Goal: Information Seeking & Learning: Check status

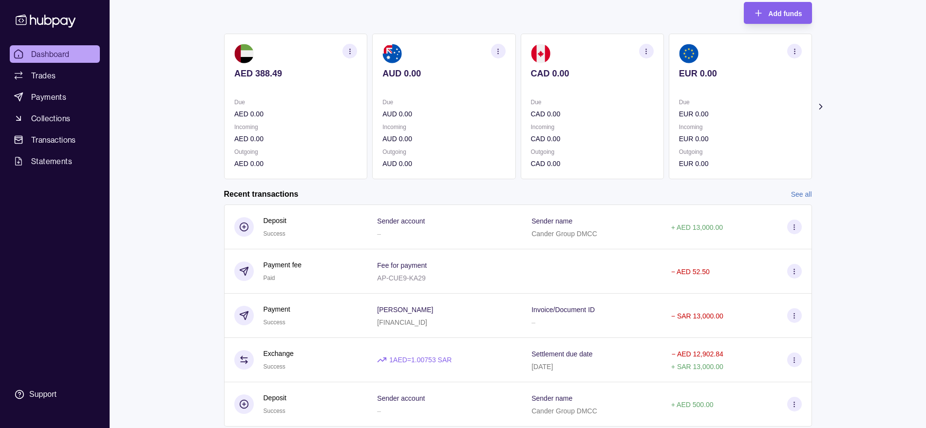
scroll to position [61, 0]
click at [794, 189] on link "See all" at bounding box center [801, 194] width 21 height 11
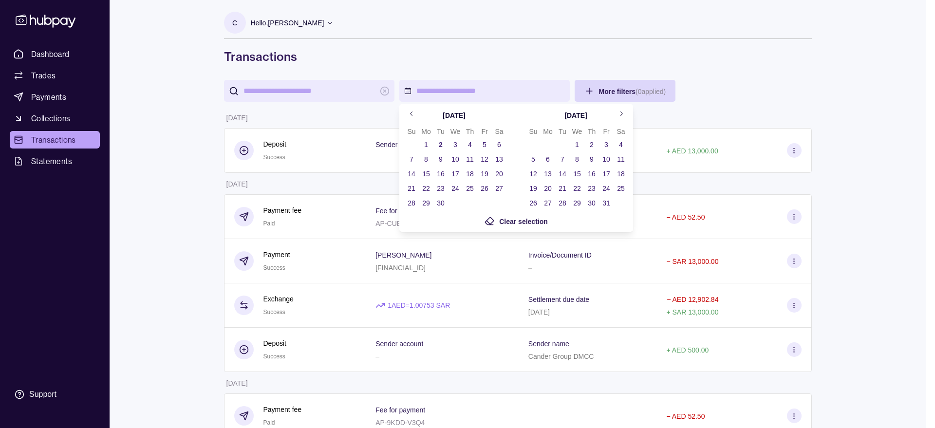
click at [409, 114] on icon "Go to previous month" at bounding box center [411, 113] width 7 height 7
click at [438, 144] on button "3" at bounding box center [441, 145] width 14 height 14
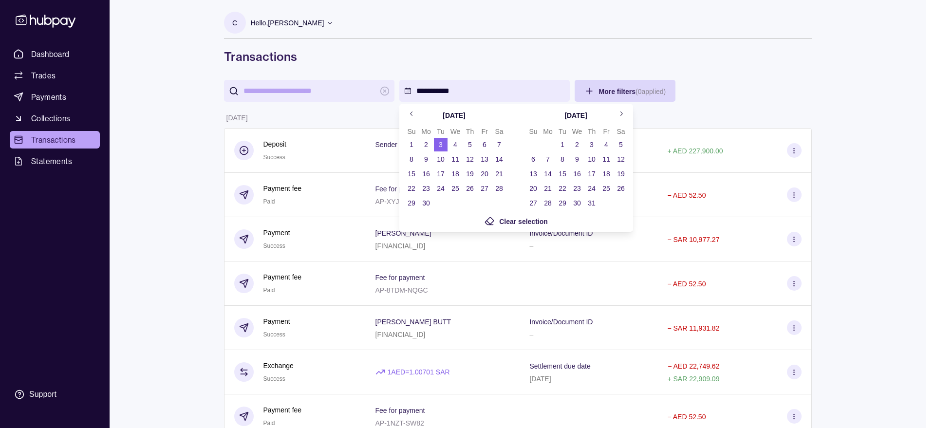
click at [574, 145] on button "2" at bounding box center [577, 145] width 14 height 14
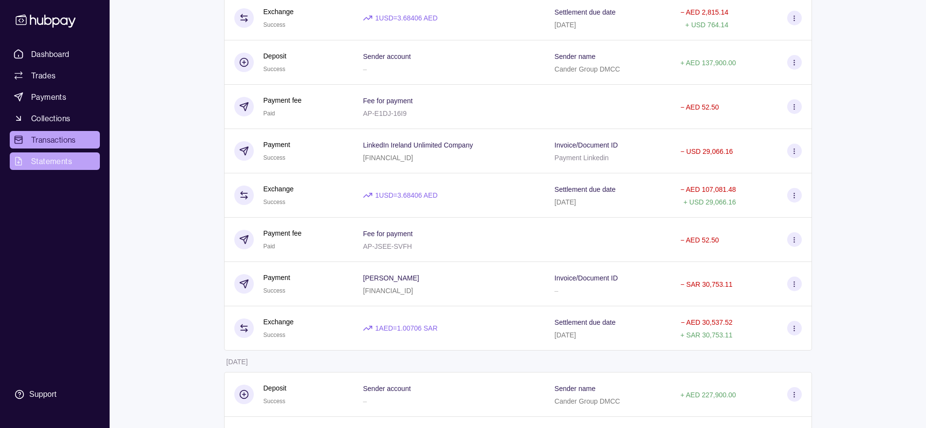
scroll to position [1936, 0]
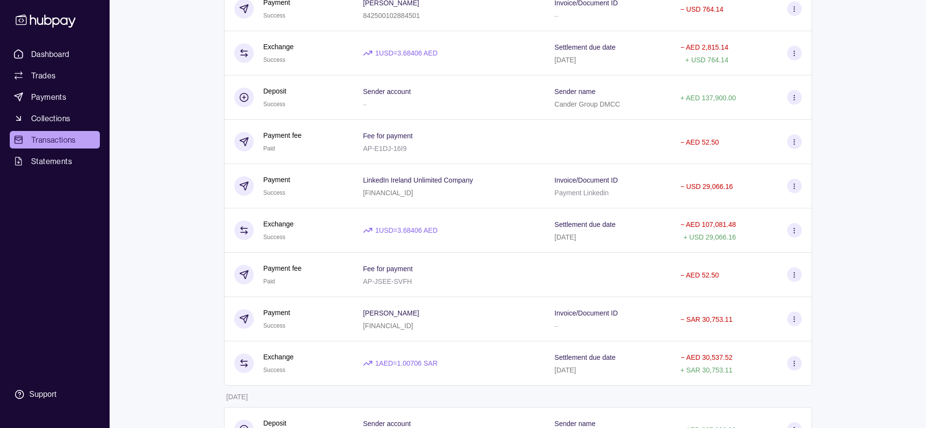
click at [60, 147] on link "Transactions" at bounding box center [55, 140] width 90 height 18
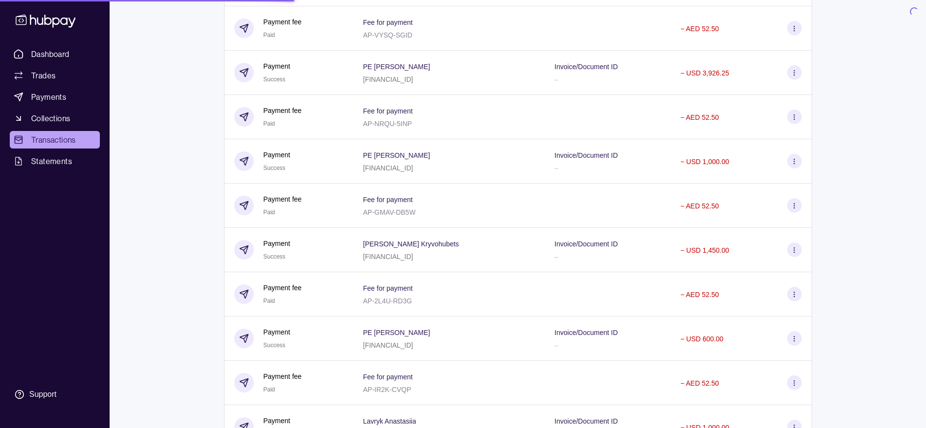
scroll to position [0, 0]
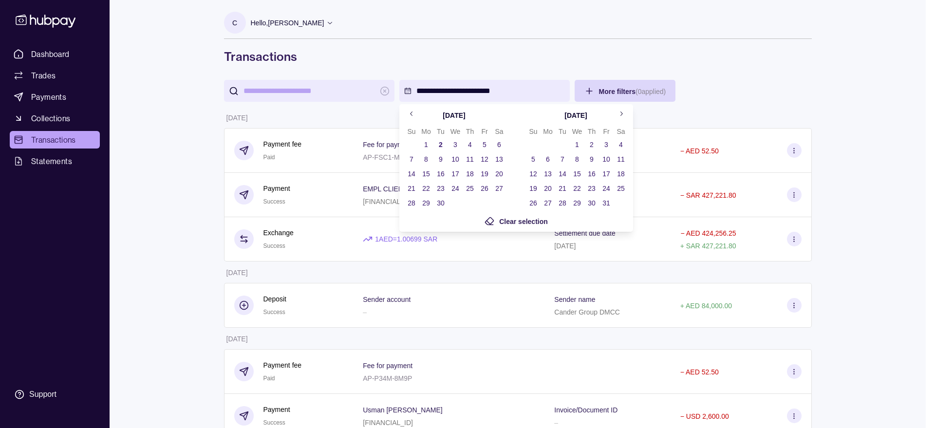
click at [414, 114] on icon "Go to previous month" at bounding box center [411, 113] width 7 height 7
click at [412, 111] on icon "Go to previous month" at bounding box center [411, 113] width 7 height 7
click at [445, 143] on button "1" at bounding box center [441, 145] width 14 height 14
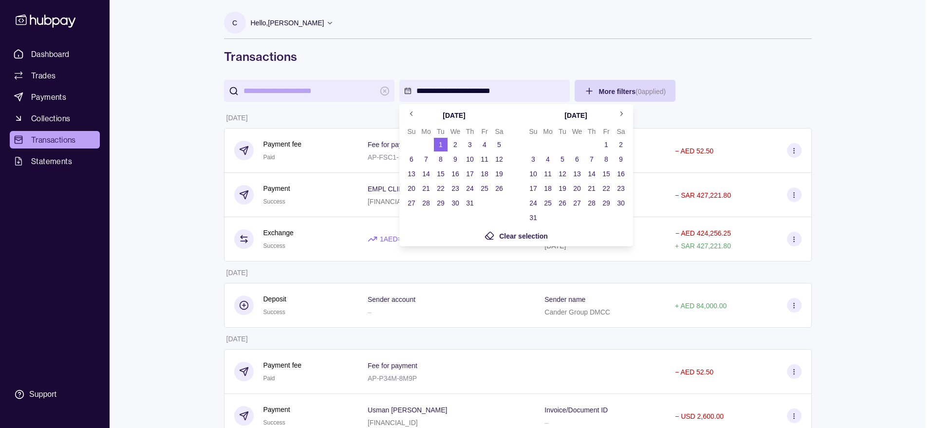
click at [470, 204] on button "31" at bounding box center [470, 203] width 14 height 14
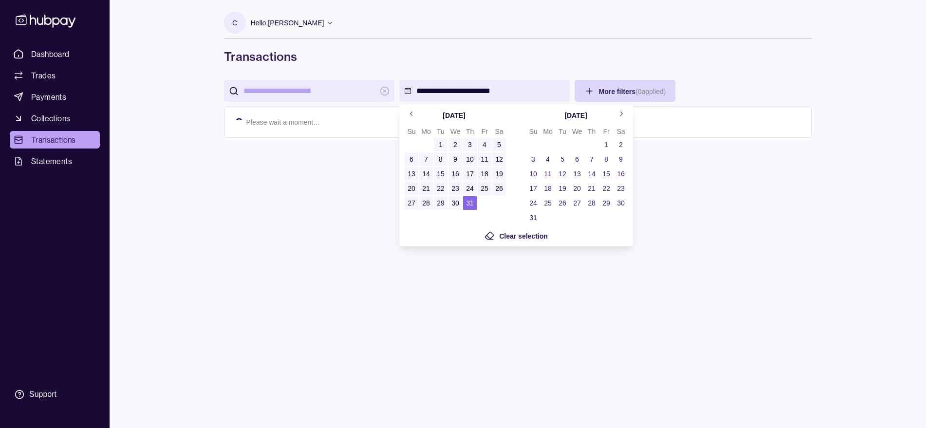
click at [549, 62] on html "**********" at bounding box center [467, 214] width 935 height 428
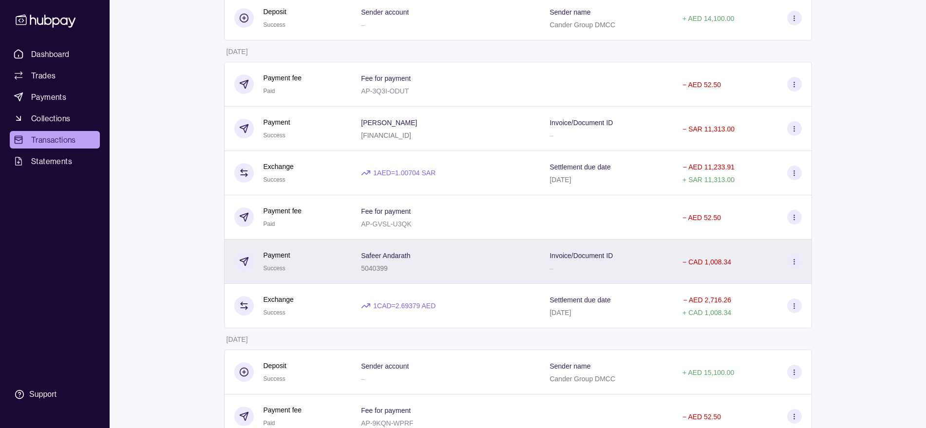
scroll to position [2369, 0]
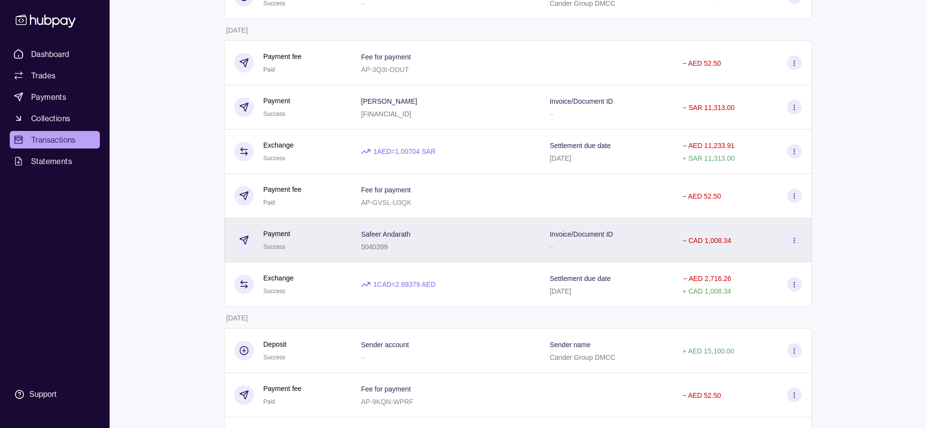
click at [434, 236] on div "Safeer Andarath 5040399" at bounding box center [445, 240] width 169 height 24
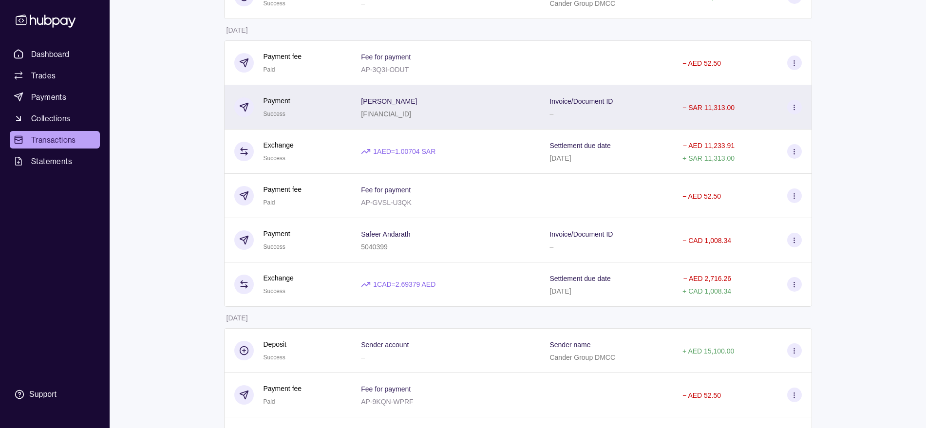
click at [461, 114] on div "Marcel Milner SA9345000000091007286001" at bounding box center [445, 107] width 169 height 24
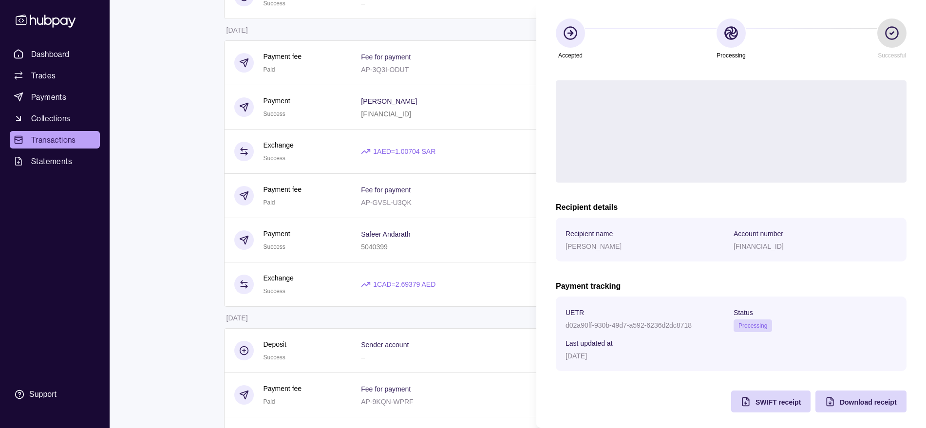
scroll to position [81, 0]
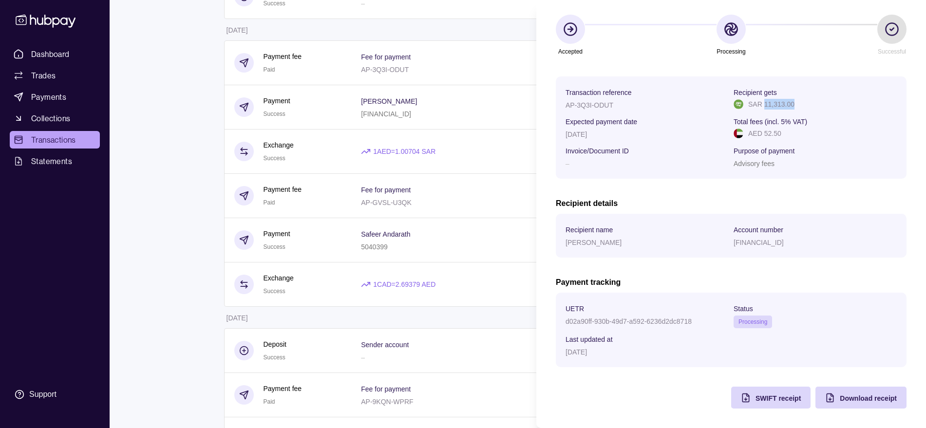
drag, startPoint x: 795, startPoint y: 101, endPoint x: 760, endPoint y: 105, distance: 35.8
click at [760, 105] on div "SAR 11,313.00" at bounding box center [815, 104] width 163 height 11
copy p "11,313.00"
drag, startPoint x: 618, startPoint y: 242, endPoint x: 567, endPoint y: 246, distance: 50.8
click at [567, 246] on div "[PERSON_NAME]" at bounding box center [647, 242] width 163 height 12
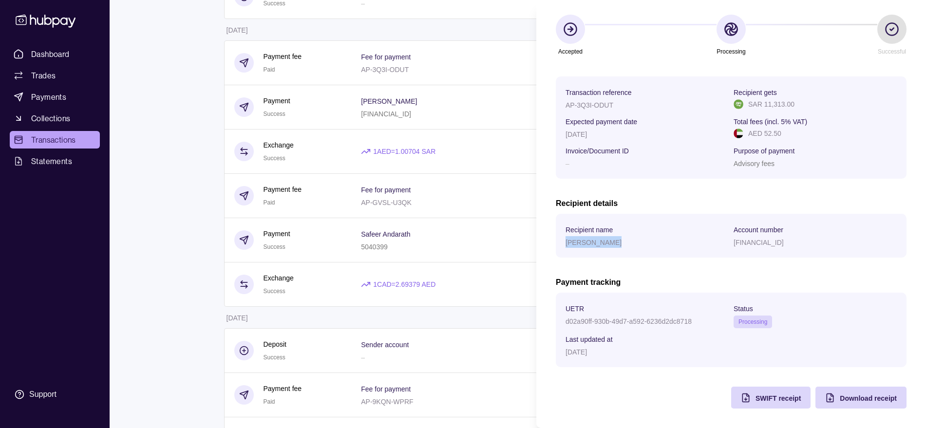
copy p "[PERSON_NAME]"
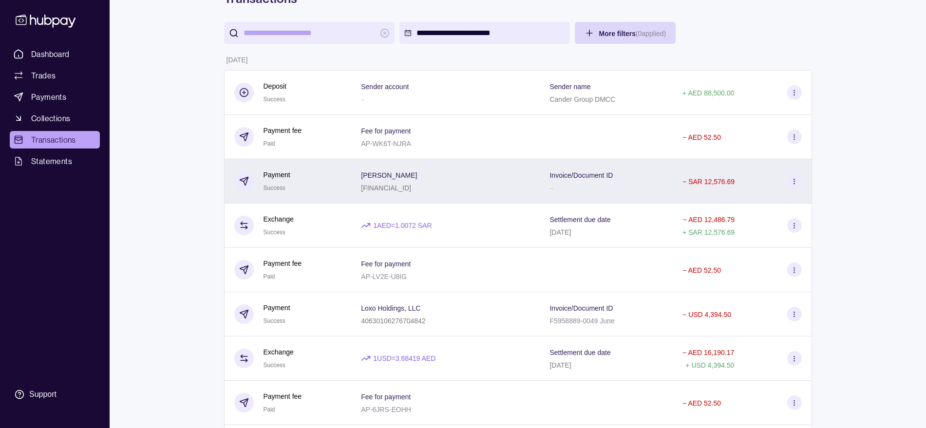
scroll to position [56, 0]
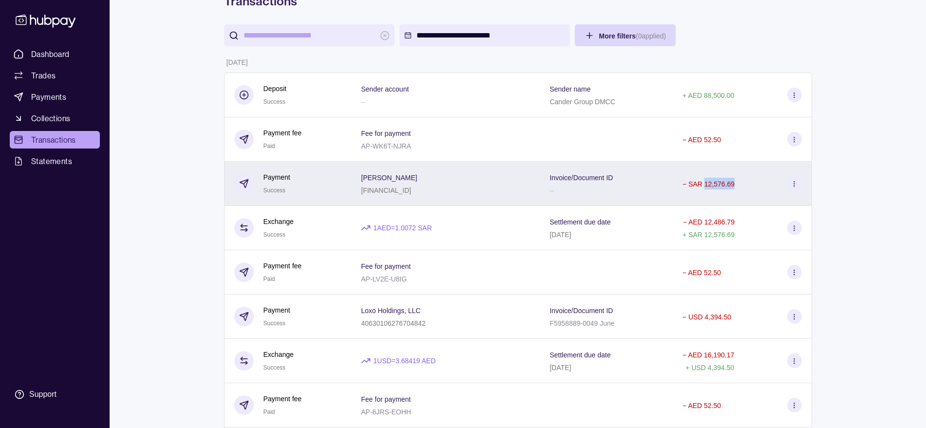
drag, startPoint x: 743, startPoint y: 185, endPoint x: 708, endPoint y: 186, distance: 35.1
click at [708, 186] on div "− SAR 12,576.69" at bounding box center [741, 183] width 119 height 15
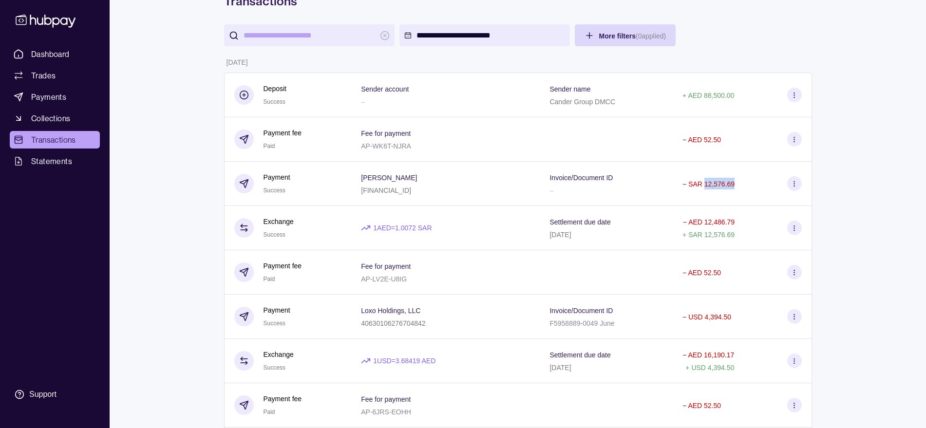
copy p "12,576.69"
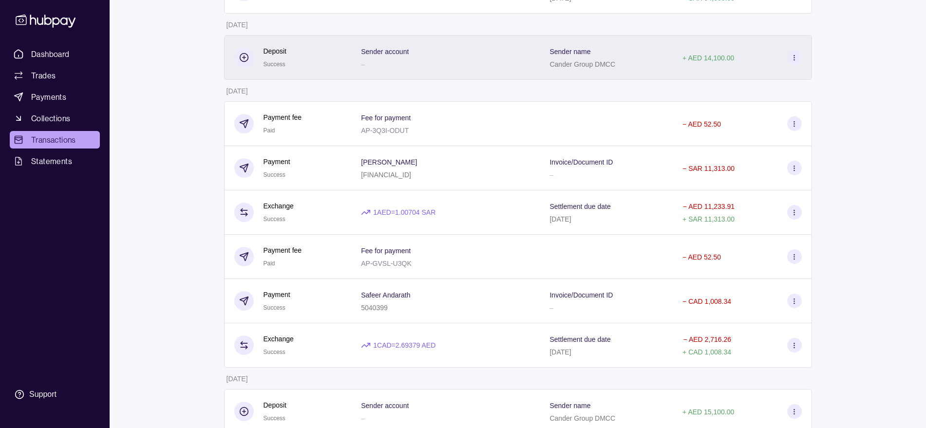
scroll to position [2369, 0]
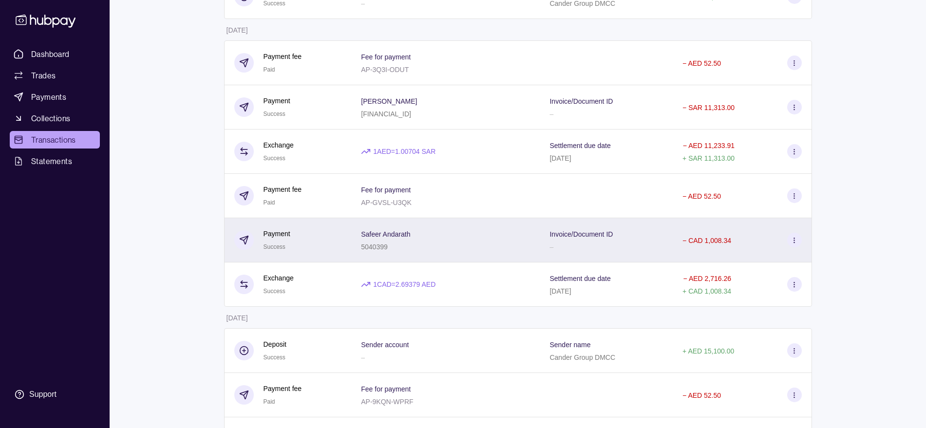
click at [413, 244] on div "Safeer Andarath 5040399" at bounding box center [445, 240] width 169 height 24
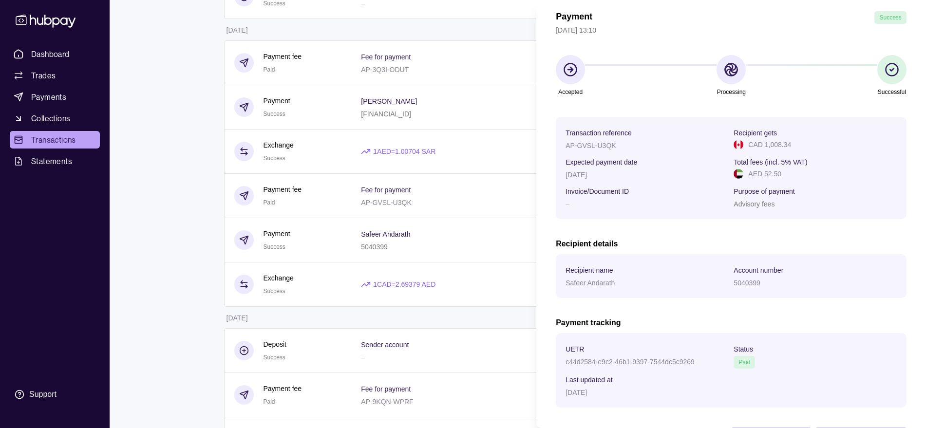
scroll to position [61, 0]
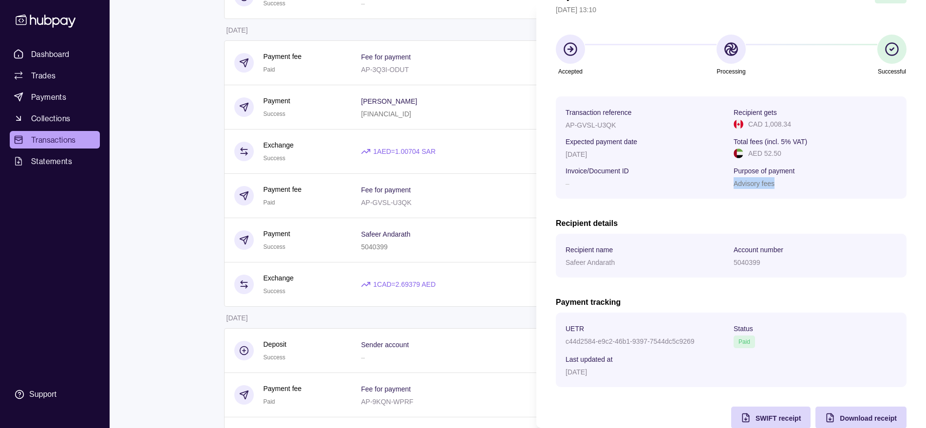
drag, startPoint x: 776, startPoint y: 186, endPoint x: 727, endPoint y: 192, distance: 49.6
click at [727, 192] on section "Transaction reference AP-GVSL-U3QK Recipient gets CAD 1,008.34 Expected payment…" at bounding box center [731, 147] width 351 height 102
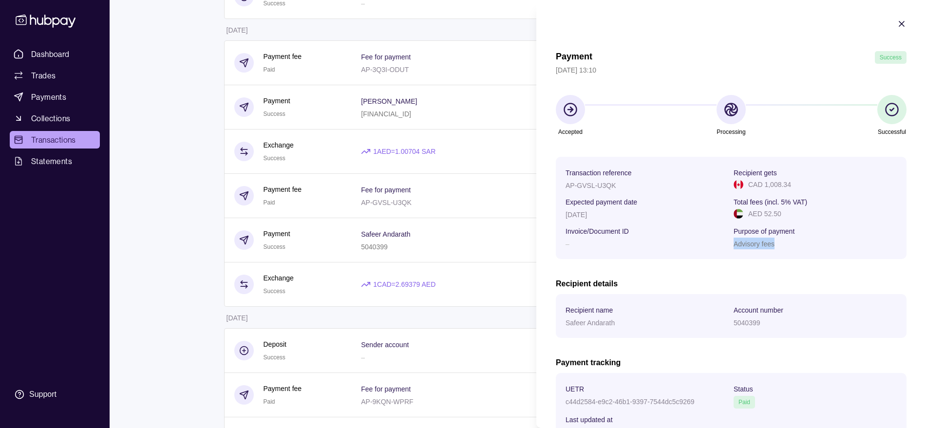
scroll to position [0, 0]
drag, startPoint x: 618, startPoint y: 322, endPoint x: 562, endPoint y: 322, distance: 56.5
click at [562, 322] on section "Recipient name Safeer Andarath Account number 5040399" at bounding box center [731, 317] width 351 height 44
copy p "Safeer Andarath"
drag, startPoint x: 788, startPoint y: 185, endPoint x: 774, endPoint y: 193, distance: 16.8
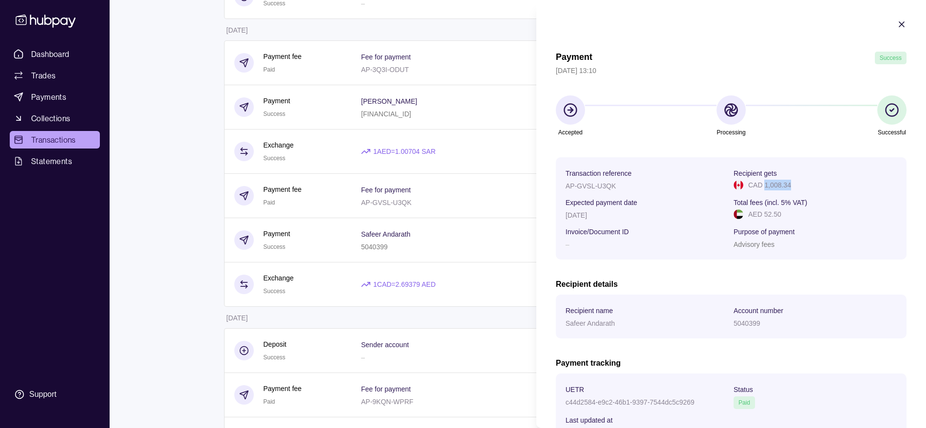
click at [761, 186] on div "CAD 1,008.34" at bounding box center [815, 185] width 163 height 11
copy p "1,008.34"
click at [897, 25] on icon "button" at bounding box center [902, 24] width 10 height 10
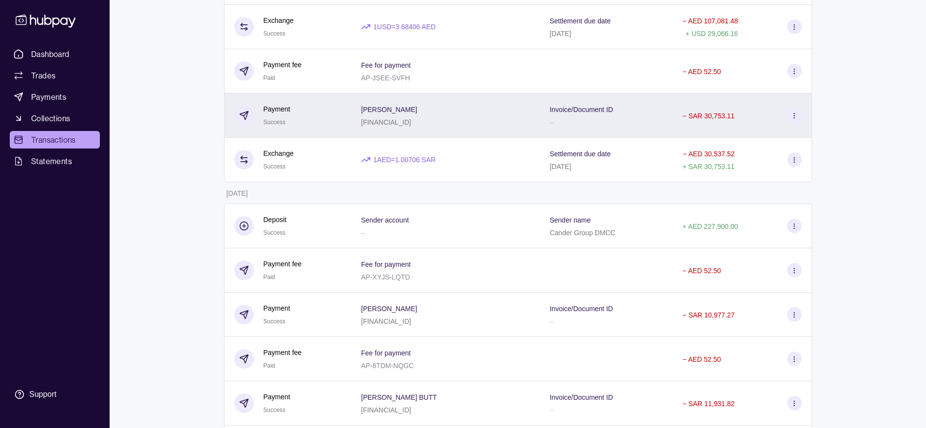
scroll to position [6510, 0]
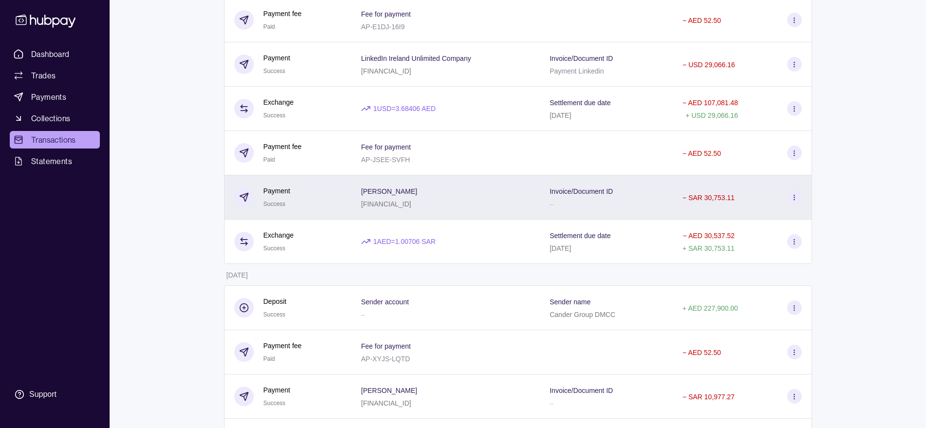
click at [710, 204] on div "− SAR 30,753.11" at bounding box center [741, 197] width 119 height 15
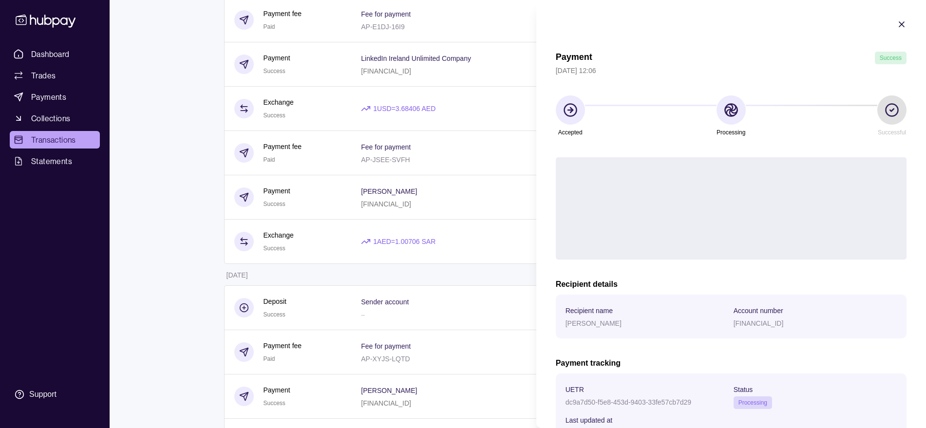
click at [761, 184] on div "Transaction reference AP-JSEE-SVFH Recipient gets SAR 30,753.11 Expected paymen…" at bounding box center [731, 208] width 351 height 102
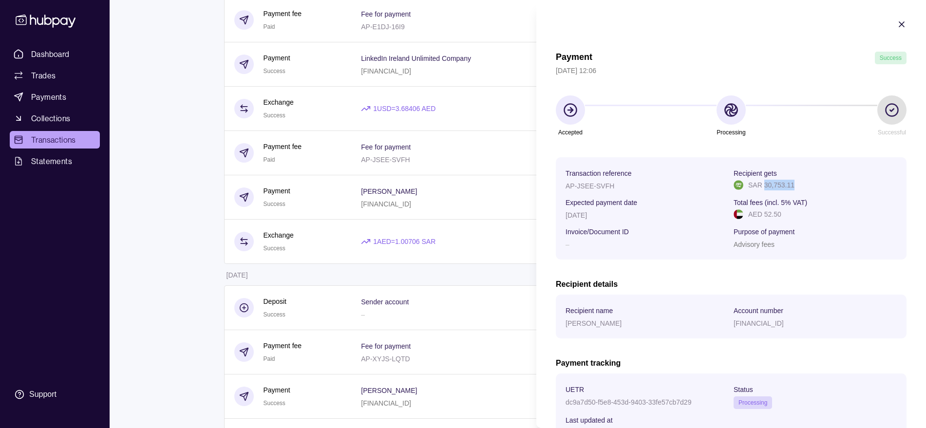
drag, startPoint x: 791, startPoint y: 182, endPoint x: 760, endPoint y: 188, distance: 31.6
click at [760, 188] on div "SAR 30,753.11" at bounding box center [815, 185] width 163 height 11
copy p "30,753.11"
click at [897, 26] on icon "button" at bounding box center [902, 24] width 10 height 10
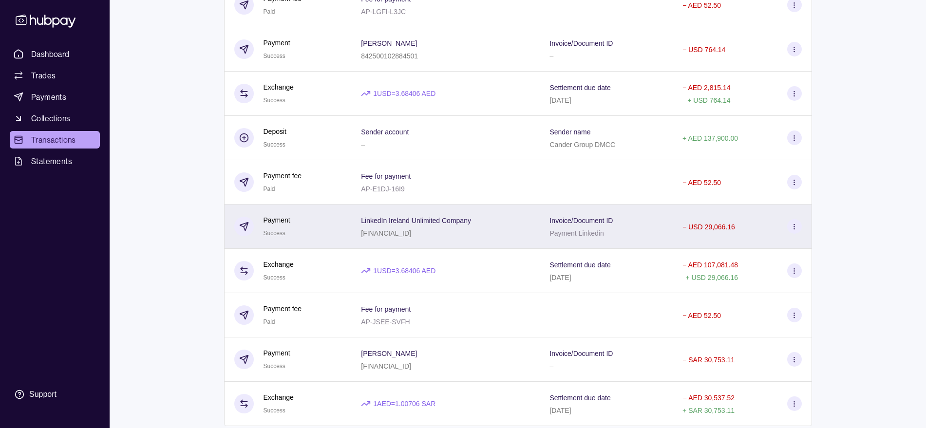
scroll to position [6327, 0]
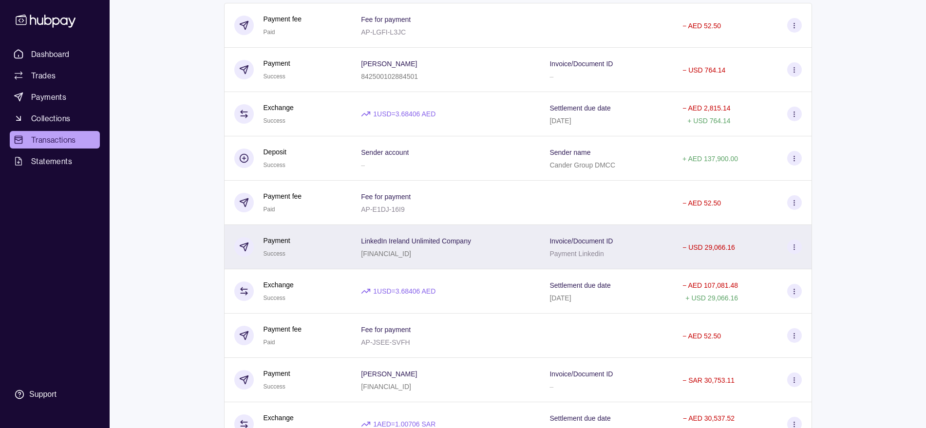
click at [490, 261] on div "LinkedIn Ireland Unlimited Company IE70BOFA99006155677129" at bounding box center [445, 247] width 189 height 44
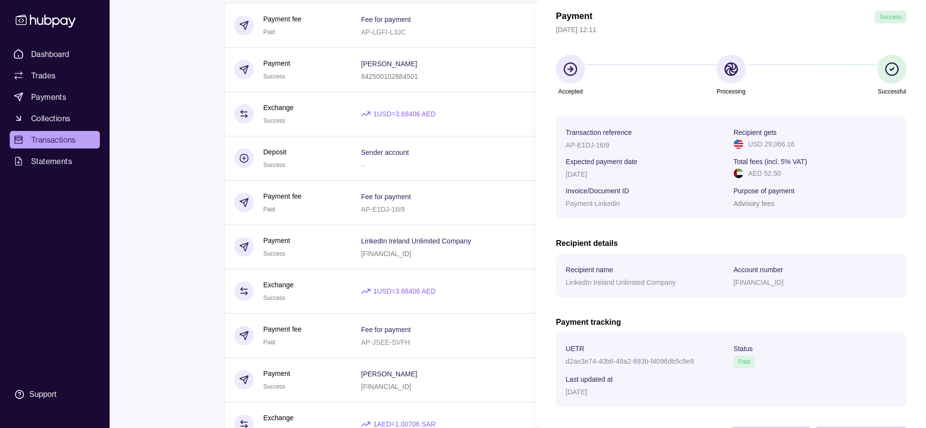
scroll to position [20, 0]
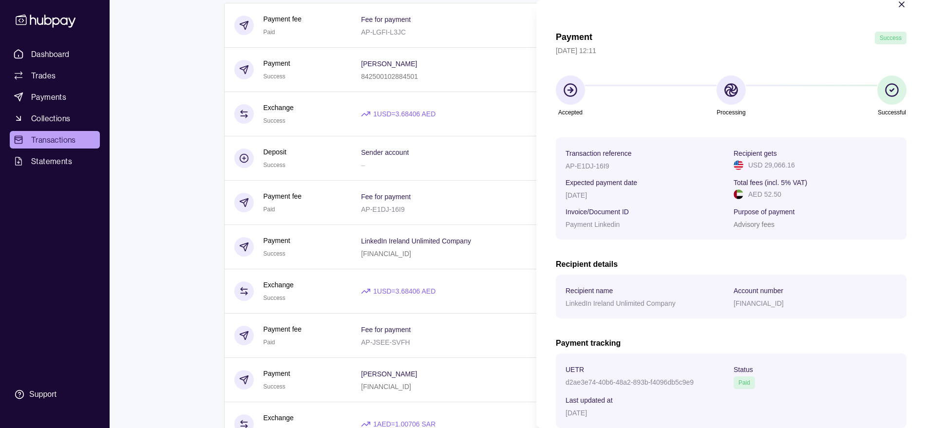
click at [897, 5] on icon "button" at bounding box center [902, 5] width 10 height 10
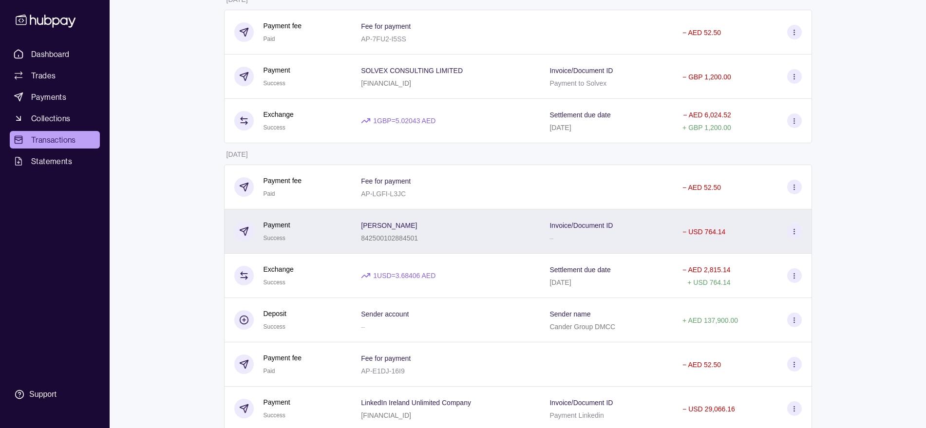
scroll to position [6145, 0]
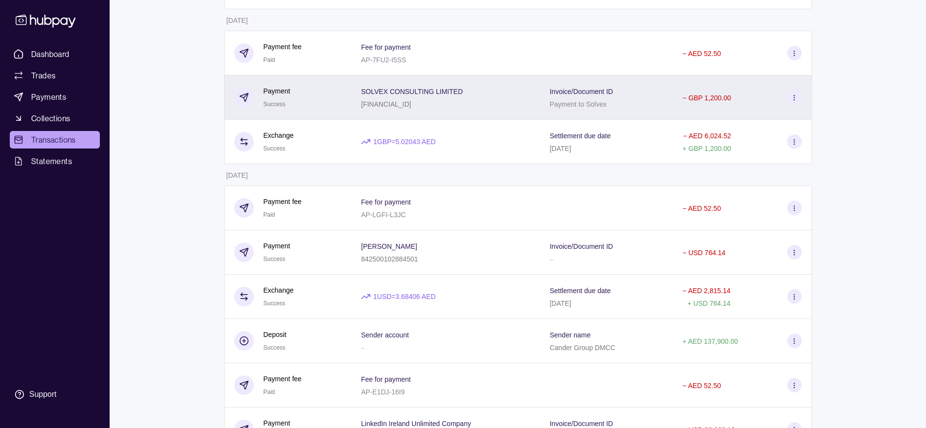
click at [461, 108] on div "SOLVEX CONSULTING LIMITED GB97REVO00996950654527" at bounding box center [445, 97] width 169 height 24
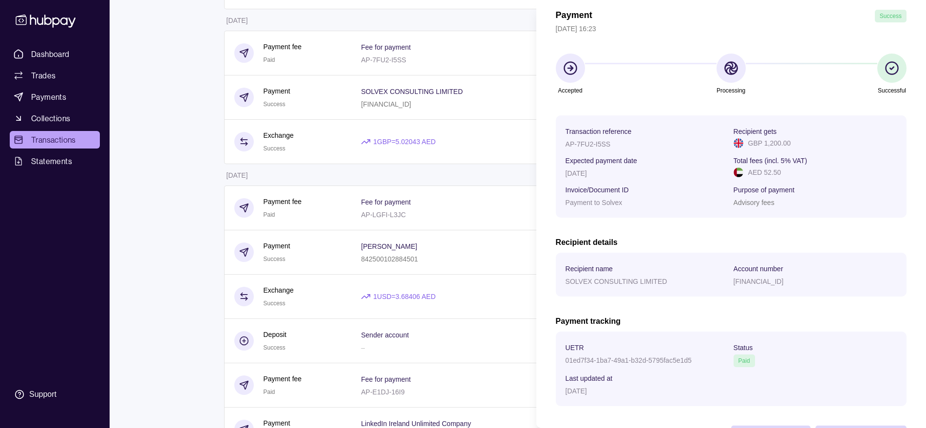
scroll to position [81, 0]
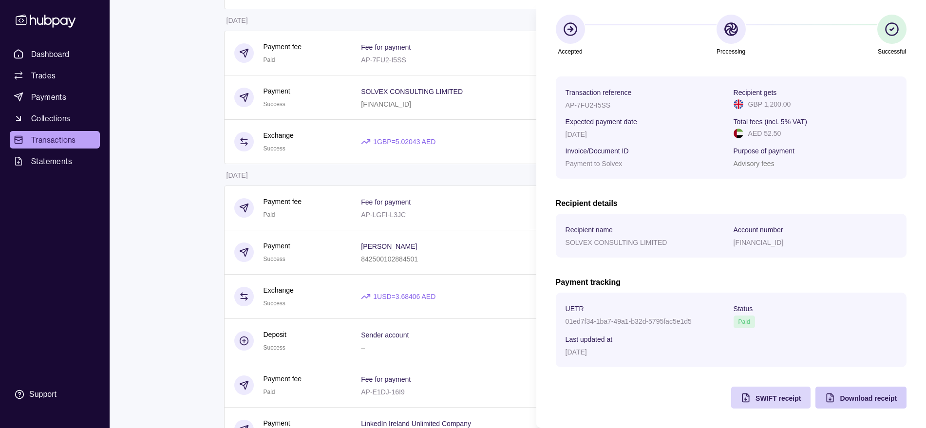
click at [843, 398] on span "Download receipt" at bounding box center [868, 399] width 57 height 8
drag, startPoint x: 845, startPoint y: 43, endPoint x: 845, endPoint y: 85, distance: 42.4
click at [845, 43] on section "Accepted Processing Successful" at bounding box center [731, 36] width 351 height 42
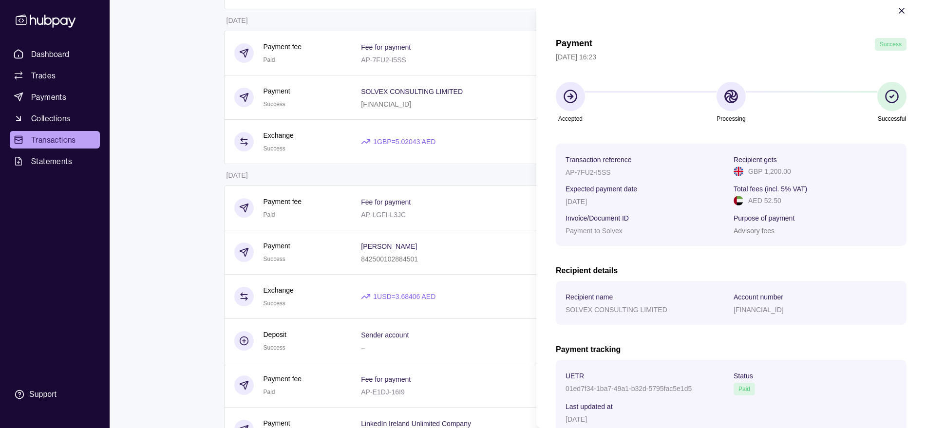
scroll to position [0, 0]
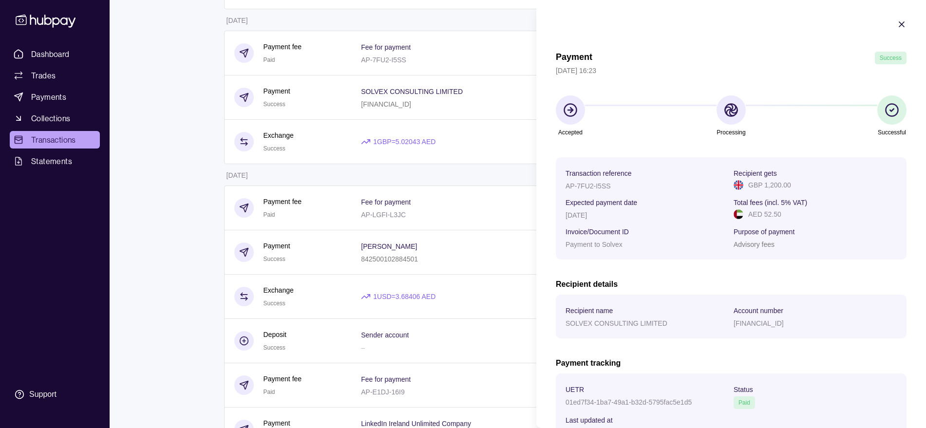
click at [897, 23] on icon "button" at bounding box center [902, 24] width 10 height 10
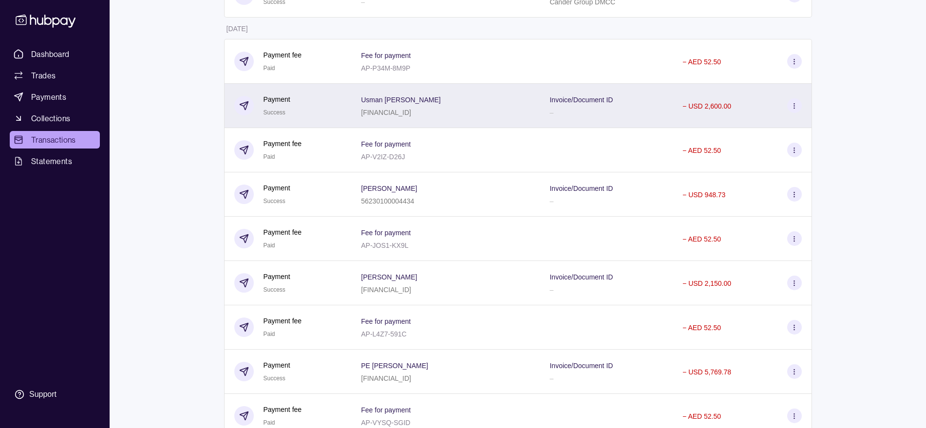
scroll to position [4744, 0]
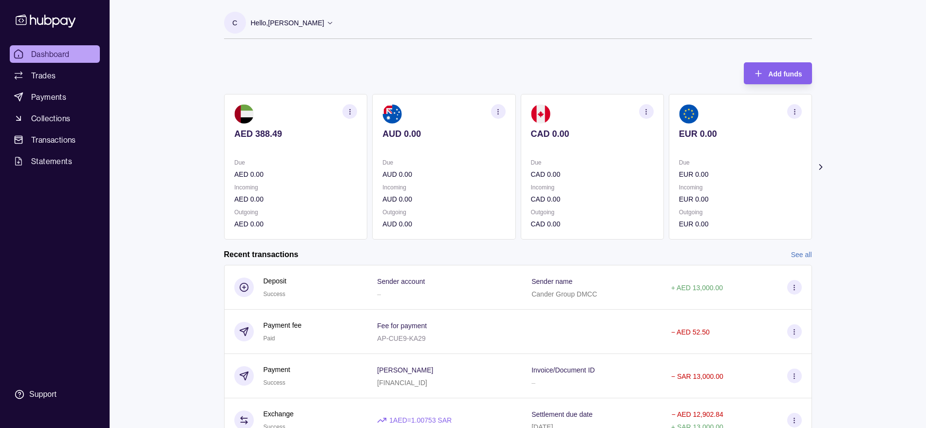
click at [817, 167] on icon at bounding box center [820, 167] width 10 height 10
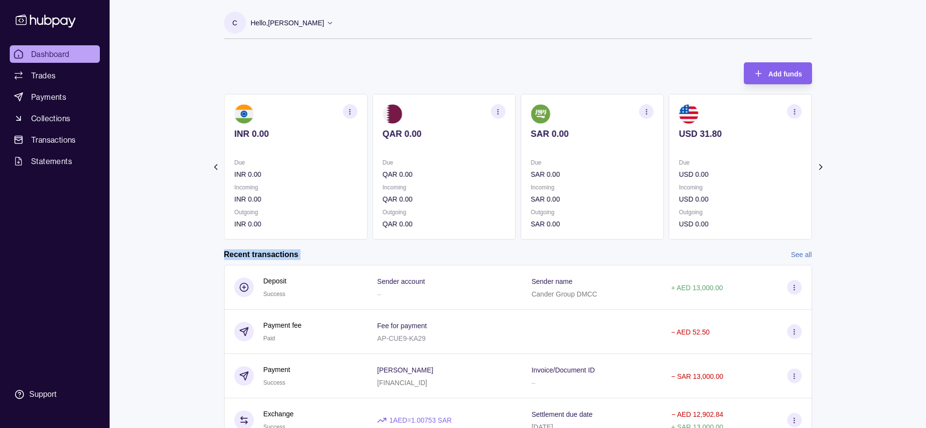
click at [573, 165] on p "Due" at bounding box center [591, 162] width 123 height 11
click at [645, 111] on icon "button" at bounding box center [646, 111] width 7 height 7
click at [583, 111] on link "View transactions" at bounding box center [574, 111] width 53 height 11
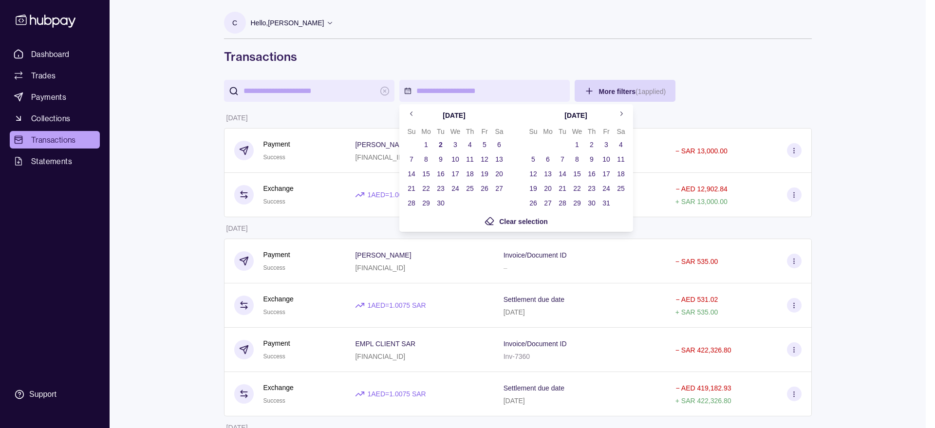
click at [412, 116] on icon "Go to previous month" at bounding box center [411, 113] width 7 height 7
click at [411, 114] on icon "Go to previous month" at bounding box center [411, 114] width 2 height 4
click at [440, 144] on button "1" at bounding box center [441, 145] width 14 height 14
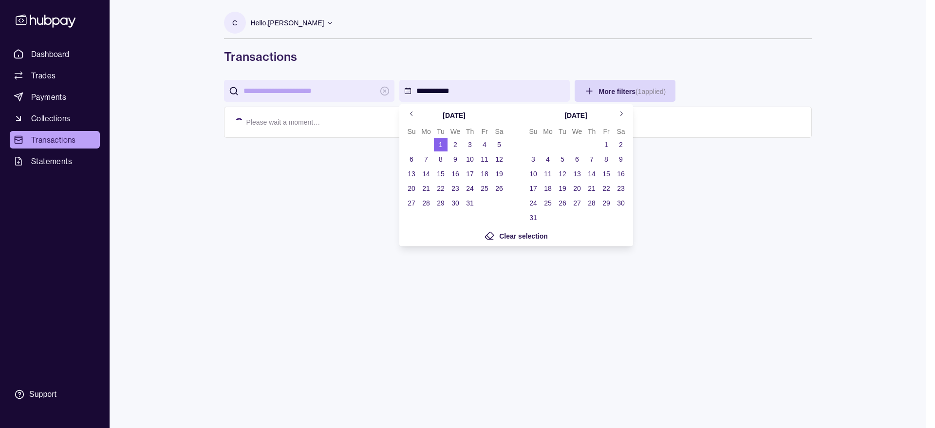
click at [468, 203] on button "31" at bounding box center [470, 203] width 14 height 14
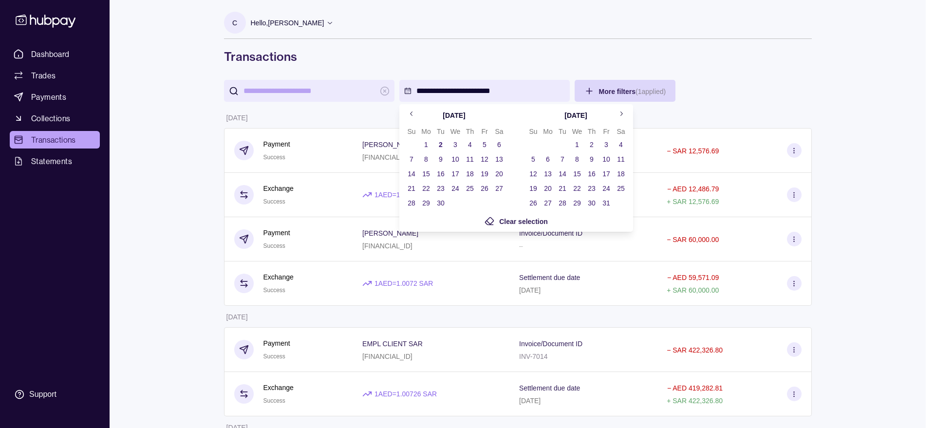
click at [413, 112] on icon "Go to previous month" at bounding box center [411, 113] width 7 height 7
click at [411, 114] on icon "Go to previous month" at bounding box center [411, 113] width 7 height 7
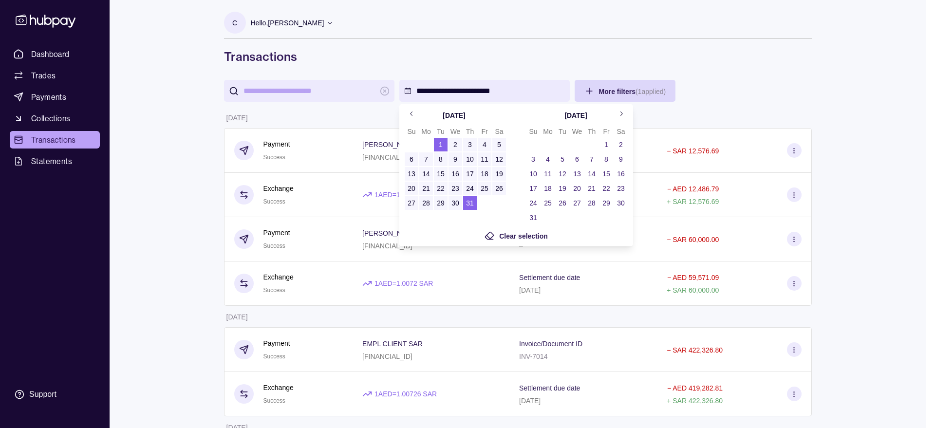
click at [413, 112] on icon "Go to previous month" at bounding box center [411, 113] width 7 height 7
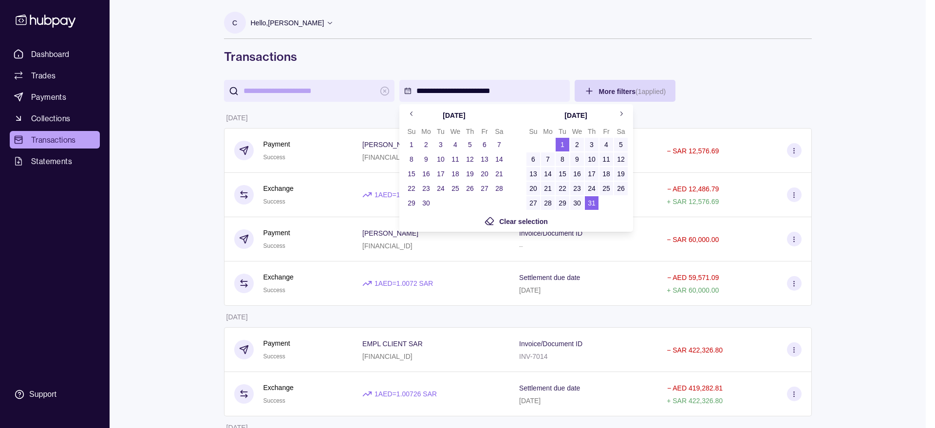
click at [412, 143] on button "1" at bounding box center [412, 145] width 14 height 14
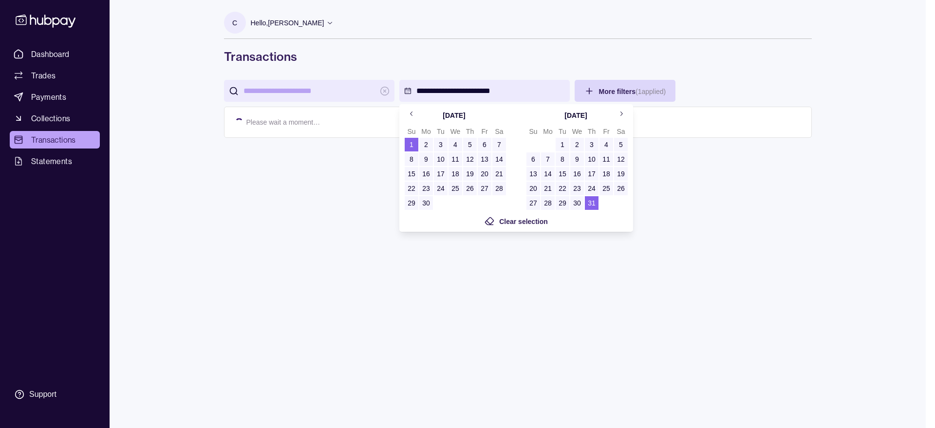
click at [592, 203] on button "31" at bounding box center [592, 203] width 14 height 14
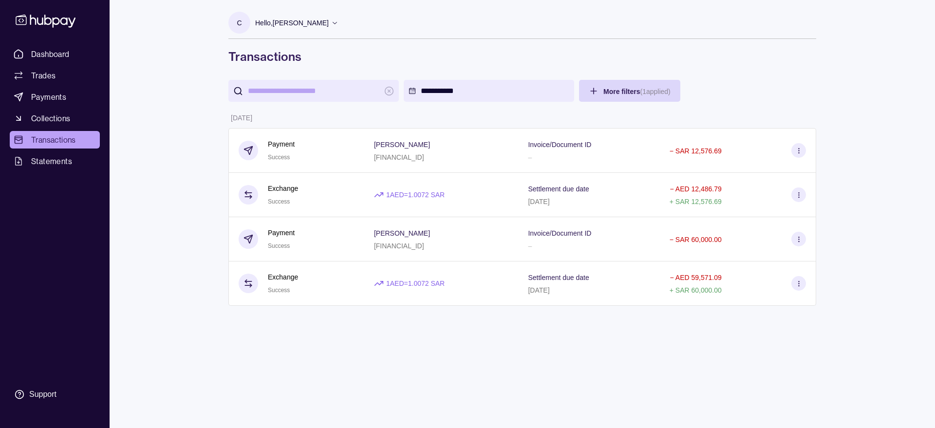
click at [811, 97] on html "**********" at bounding box center [467, 214] width 935 height 428
click at [465, 88] on html "**********" at bounding box center [467, 214] width 935 height 428
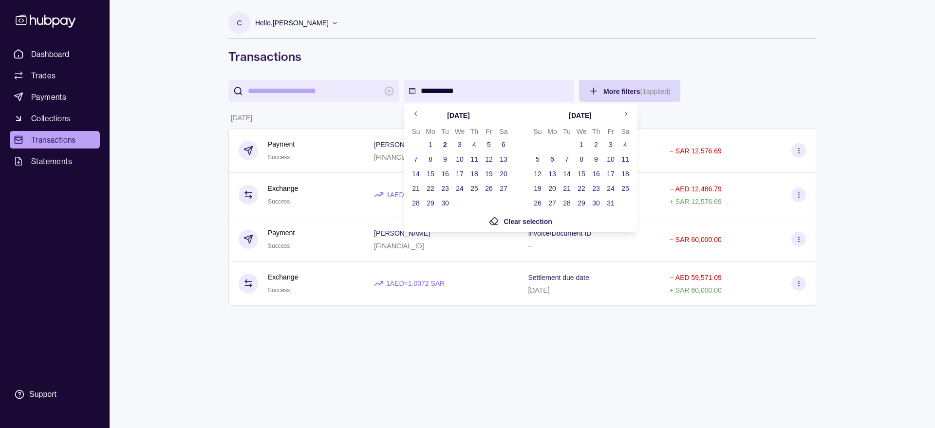
click at [409, 113] on button "Go to previous month" at bounding box center [416, 114] width 15 height 15
click at [416, 113] on icon "Go to previous month" at bounding box center [416, 113] width 7 height 7
click at [446, 144] on button "1" at bounding box center [445, 145] width 14 height 14
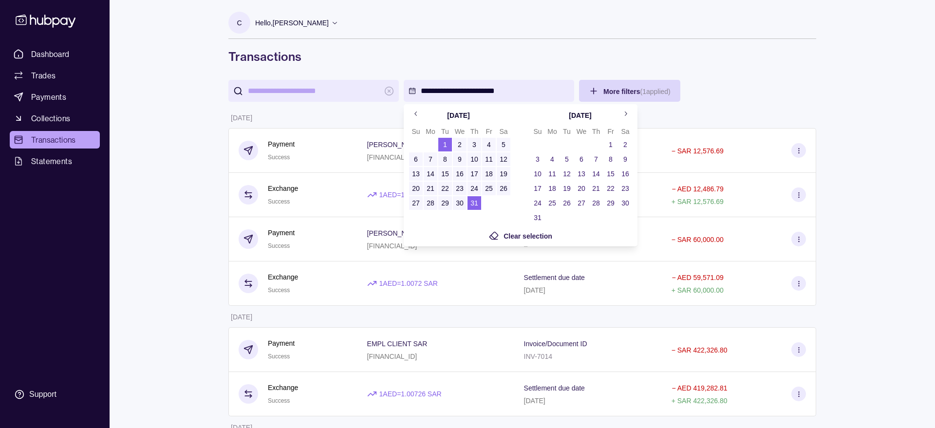
click at [420, 113] on button "Go to previous month" at bounding box center [416, 114] width 15 height 15
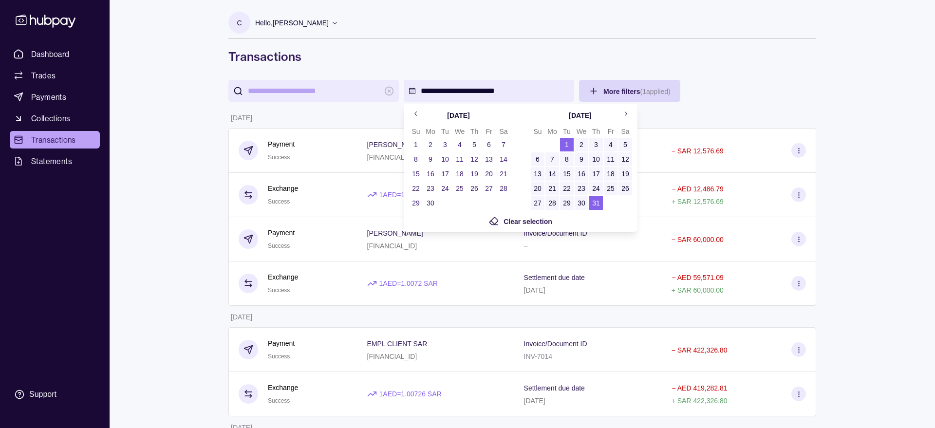
click at [417, 142] on button "1" at bounding box center [416, 145] width 14 height 14
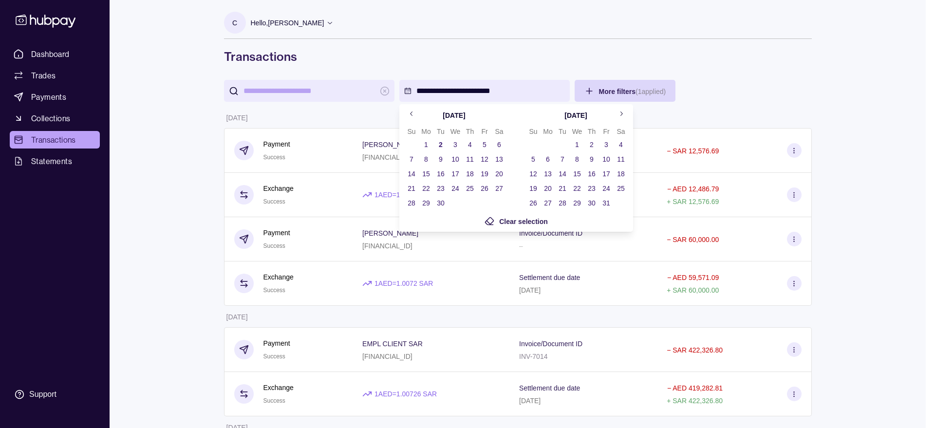
drag, startPoint x: 520, startPoint y: 218, endPoint x: 473, endPoint y: 206, distance: 48.3
click at [520, 219] on span "Clear selection" at bounding box center [523, 222] width 49 height 8
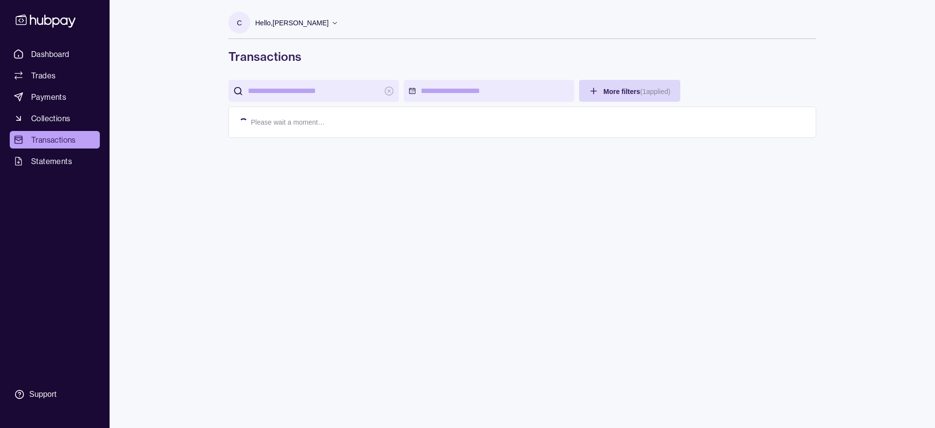
click at [562, 76] on html "Dashboard Trades Payments Collections Transactions Statements Support C Hello, …" at bounding box center [467, 214] width 935 height 428
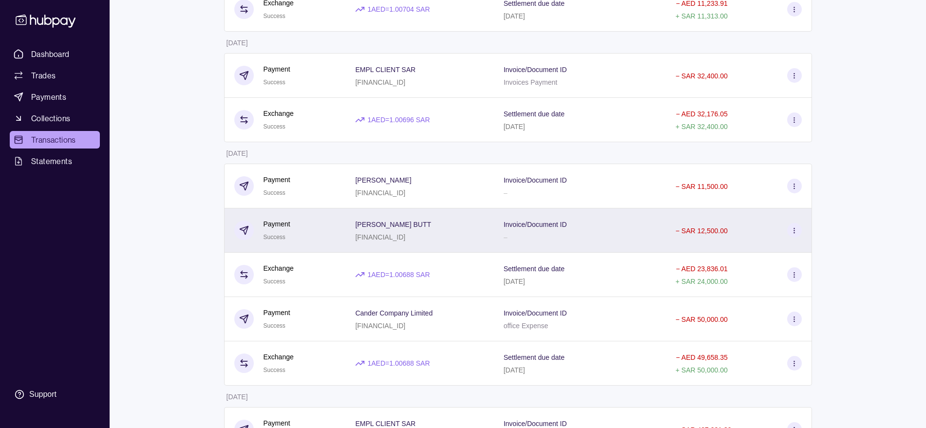
scroll to position [1328, 0]
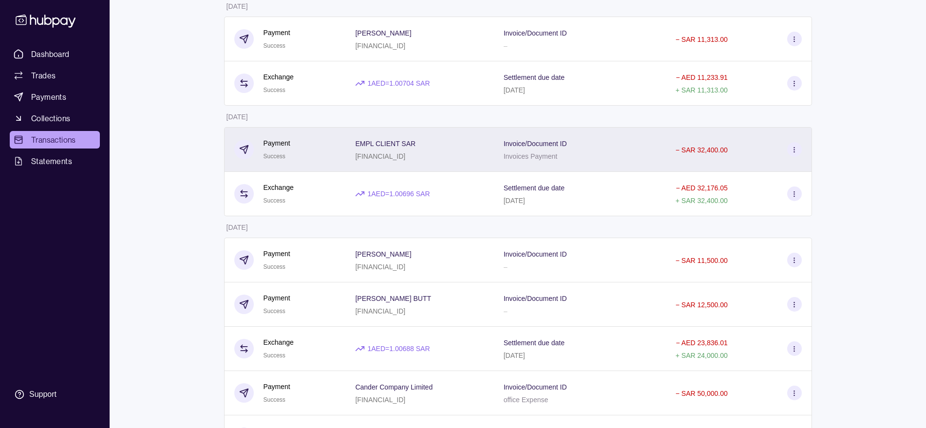
click at [484, 159] on div "EMPL CLIENT SAR GB23BARC20060575390077" at bounding box center [419, 149] width 129 height 24
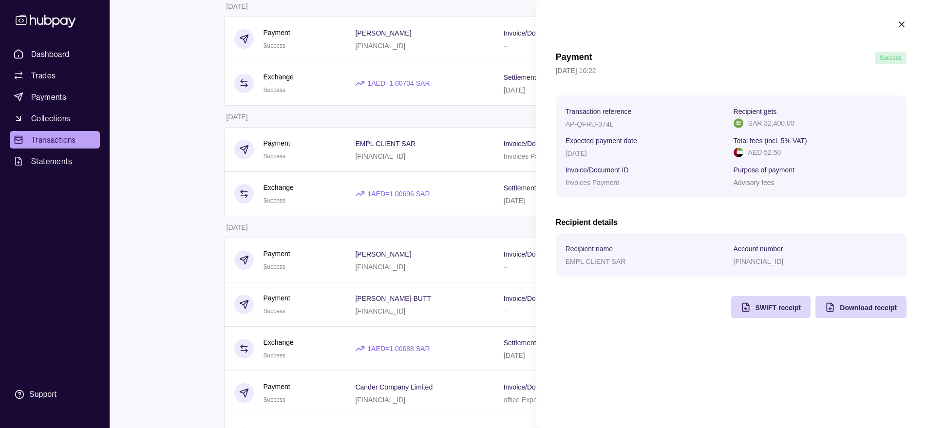
click at [900, 24] on icon "button" at bounding box center [902, 24] width 10 height 10
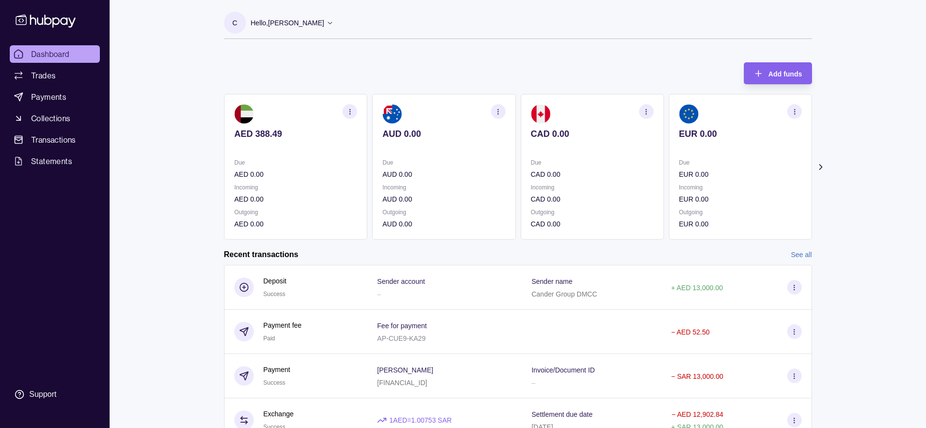
drag, startPoint x: 884, startPoint y: 203, endPoint x: 891, endPoint y: 192, distance: 12.7
click at [884, 203] on div "Dashboard Trades Payments Collections Transactions Statements Support C Hello, …" at bounding box center [463, 259] width 926 height 518
click at [822, 167] on icon at bounding box center [820, 167] width 10 height 10
click at [823, 168] on icon at bounding box center [820, 167] width 10 height 10
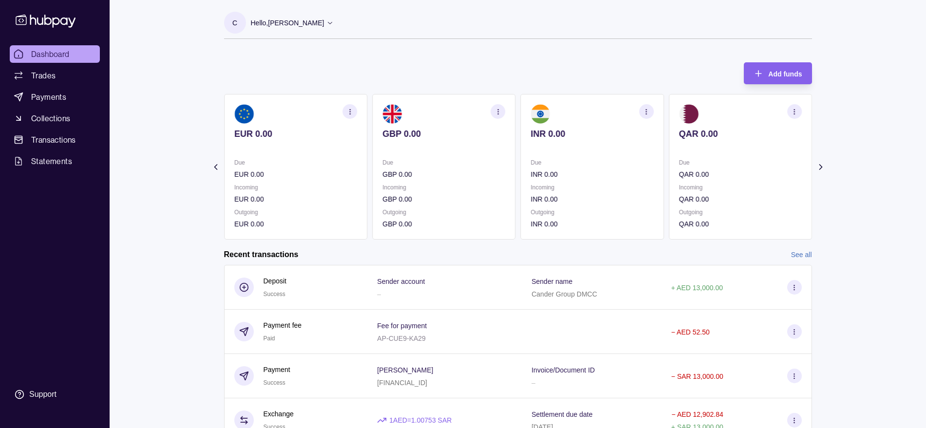
click at [823, 168] on icon at bounding box center [820, 167] width 10 height 10
click at [798, 111] on icon "button" at bounding box center [794, 111] width 7 height 7
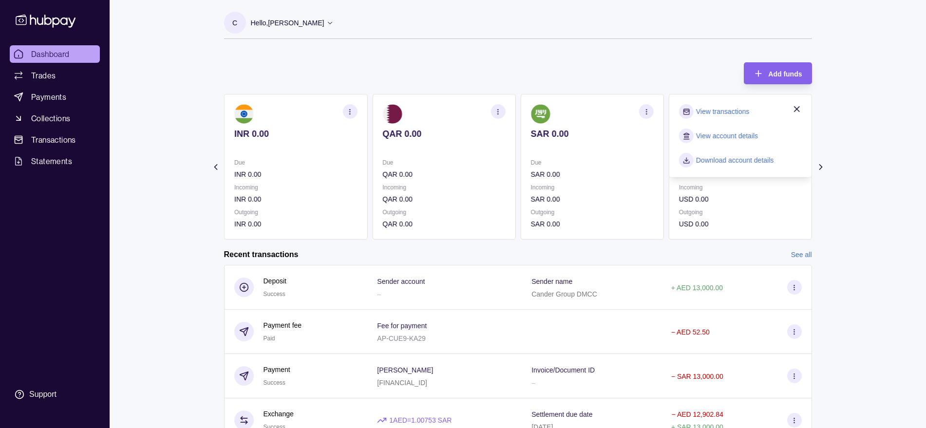
click at [741, 111] on link "View transactions" at bounding box center [722, 111] width 53 height 11
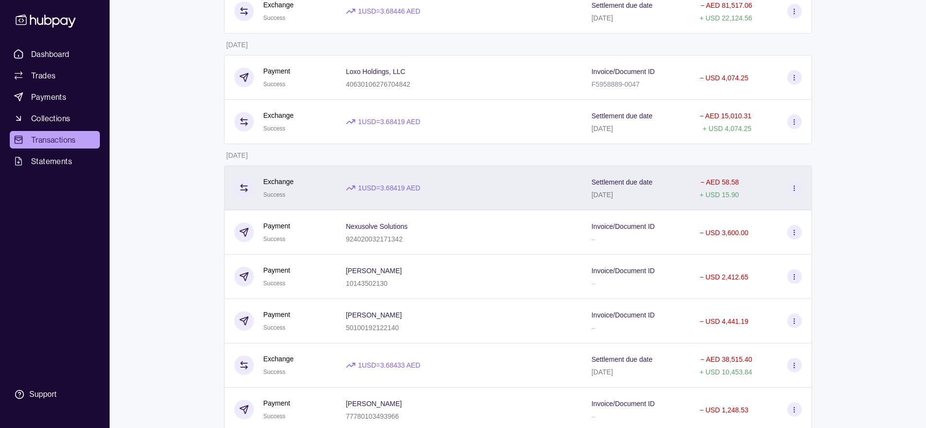
scroll to position [2227, 0]
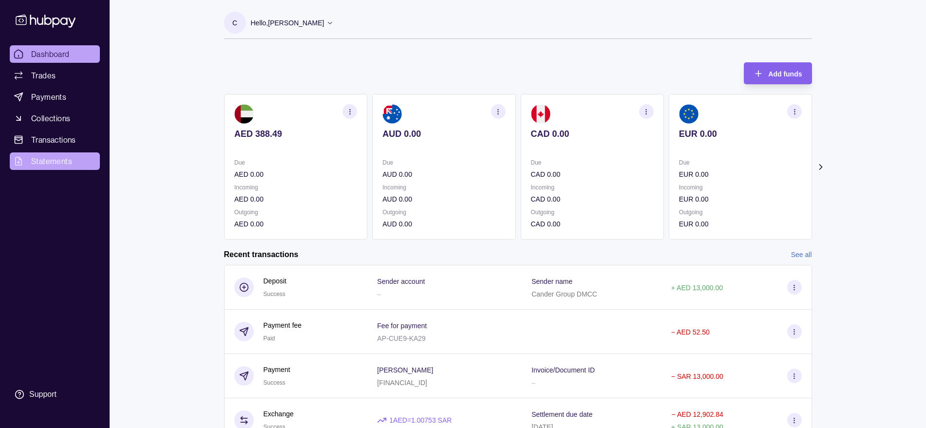
click at [50, 162] on span "Statements" at bounding box center [51, 161] width 41 height 12
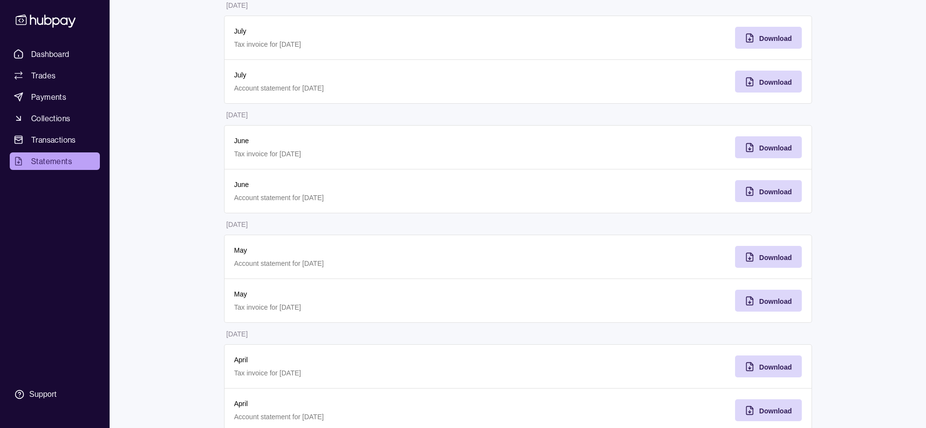
scroll to position [304, 0]
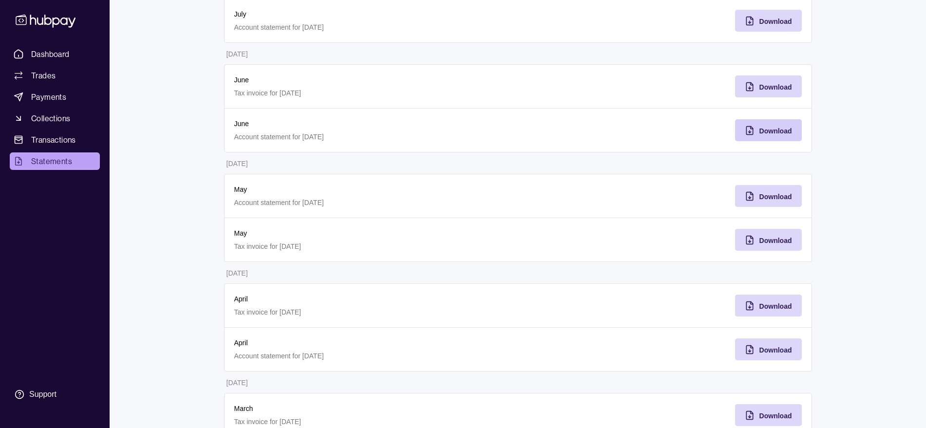
click at [775, 125] on div "Download" at bounding box center [775, 131] width 33 height 12
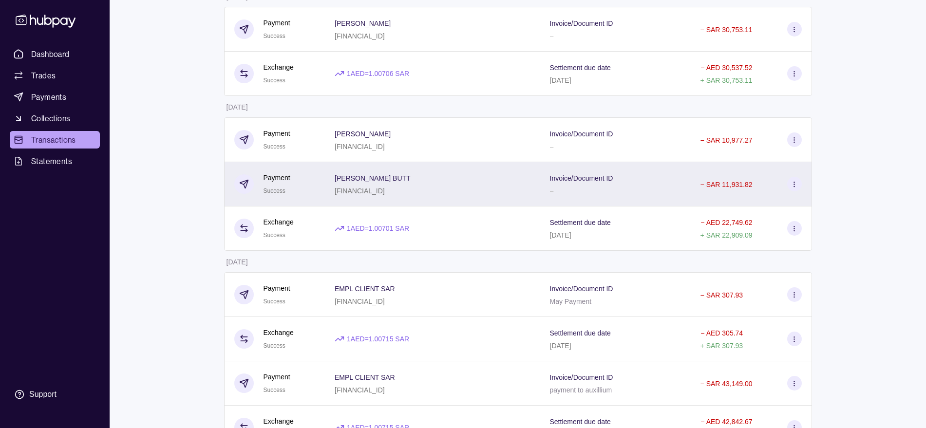
scroll to position [1908, 0]
